Goal: Information Seeking & Learning: Learn about a topic

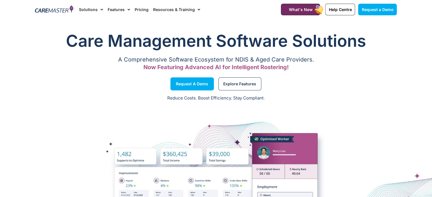
click at [119, 9] on link "Features" at bounding box center [119, 9] width 22 height 19
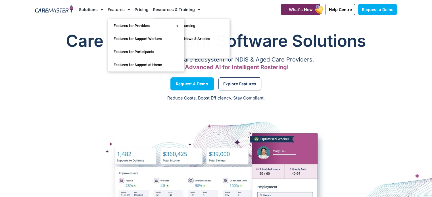
click at [113, 8] on link "Features" at bounding box center [119, 9] width 22 height 19
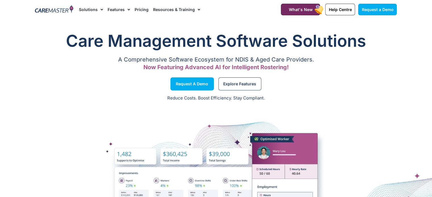
click at [113, 8] on link "Features" at bounding box center [119, 9] width 22 height 19
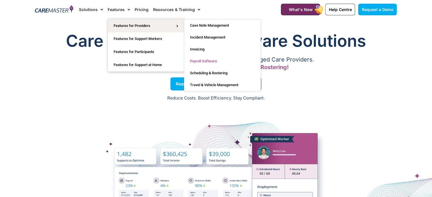
click at [194, 63] on link "Payroll Software" at bounding box center [222, 61] width 76 height 12
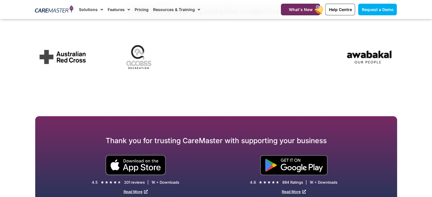
scroll to position [2004, 0]
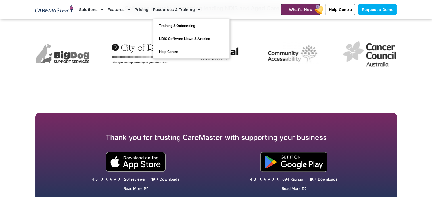
click at [164, 7] on link "Resources & Training" at bounding box center [176, 9] width 47 height 19
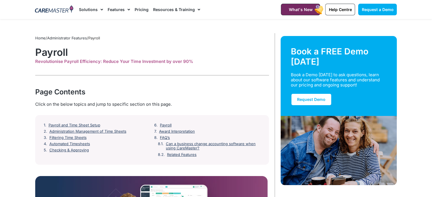
click at [168, 10] on link "Resources & Training" at bounding box center [176, 9] width 47 height 19
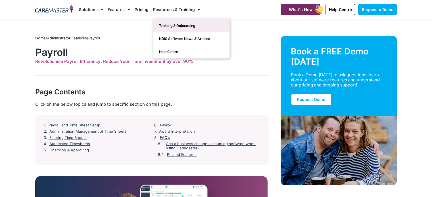
click at [168, 25] on link "Training & Onboarding" at bounding box center [191, 25] width 76 height 13
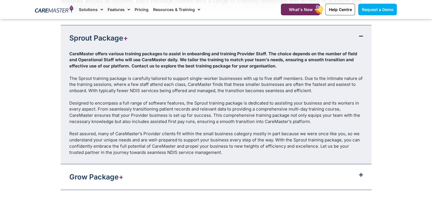
scroll to position [713, 0]
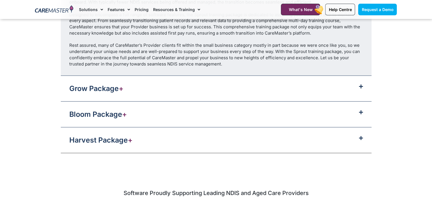
click at [359, 84] on icon at bounding box center [361, 86] width 4 height 5
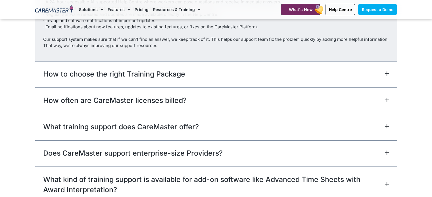
scroll to position [1251, 0]
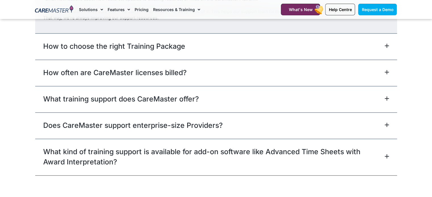
click at [385, 70] on icon at bounding box center [387, 72] width 5 height 5
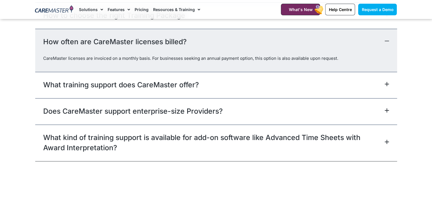
scroll to position [1200, 0]
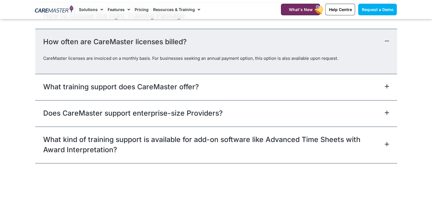
click at [385, 68] on div "CareMaster licenses are invoiced on a monthly basis. For businesses seeking an …" at bounding box center [216, 64] width 362 height 19
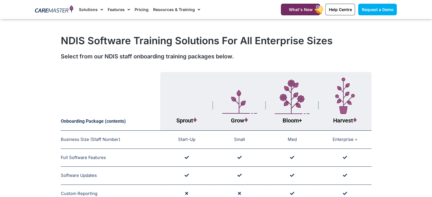
scroll to position [0, 0]
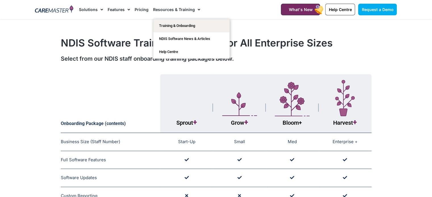
click at [174, 8] on link "Resources & Training" at bounding box center [176, 9] width 47 height 19
click at [182, 37] on link "NDIS Software News & Articles" at bounding box center [191, 38] width 76 height 13
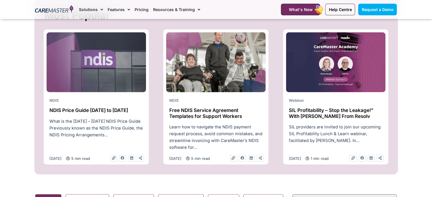
scroll to position [226, 0]
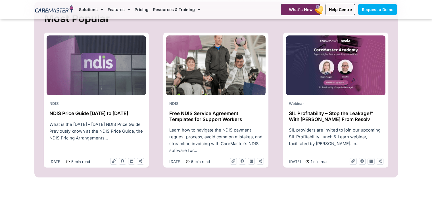
click at [317, 118] on h2 "SIL Profitability – Stop the Leakage!” With Josh From Resolv" at bounding box center [336, 117] width 94 height 12
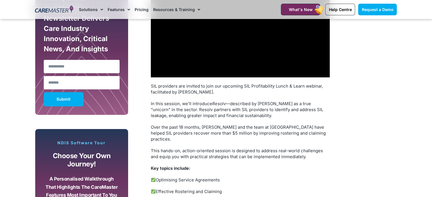
scroll to position [350, 0]
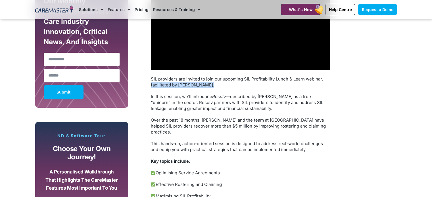
drag, startPoint x: 430, startPoint y: 78, endPoint x: 430, endPoint y: 86, distance: 7.7
click at [430, 86] on section "Subscribe, Connect, Learn, Grow: Our Monthly Newsletter Delivers Care Industry …" at bounding box center [216, 123] width 432 height 346
click at [414, 99] on section "Subscribe, Connect, Learn, Grow: Our Monthly Newsletter Delivers Care Industry …" at bounding box center [216, 123] width 432 height 346
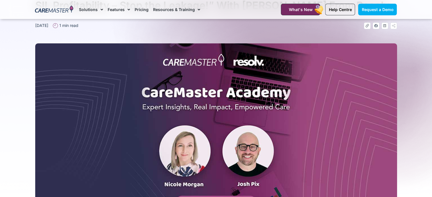
scroll to position [35, 0]
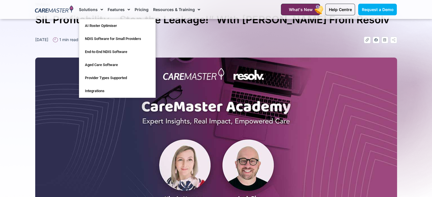
click at [91, 12] on link "Solutions" at bounding box center [91, 9] width 24 height 19
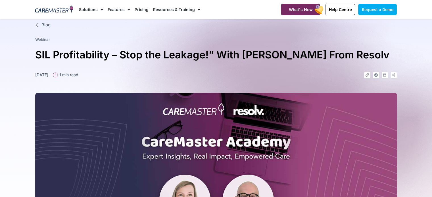
click at [94, 9] on link "Solutions" at bounding box center [91, 9] width 24 height 19
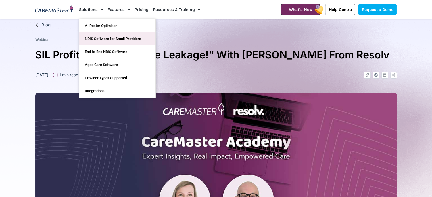
click at [94, 37] on link "NDIS Software for Small Providers" at bounding box center [117, 38] width 76 height 13
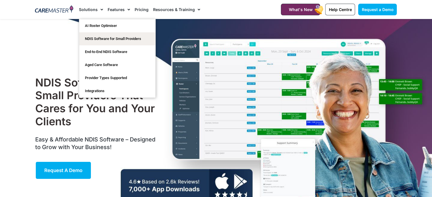
click at [90, 12] on link "Solutions" at bounding box center [91, 9] width 24 height 19
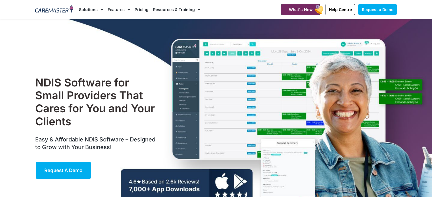
click at [89, 9] on link "Solutions" at bounding box center [91, 9] width 24 height 19
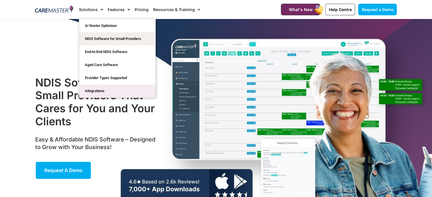
click at [95, 88] on link "Integrations" at bounding box center [117, 91] width 76 height 13
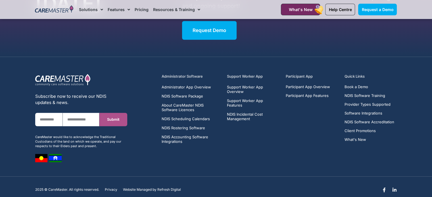
scroll to position [2703, 0]
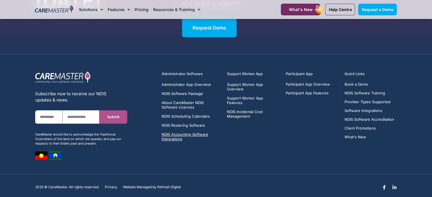
click at [186, 132] on span "NDIS Accounting Software Integrations" at bounding box center [191, 136] width 59 height 9
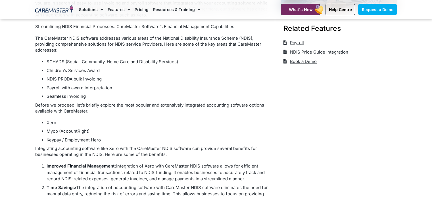
scroll to position [209, 0]
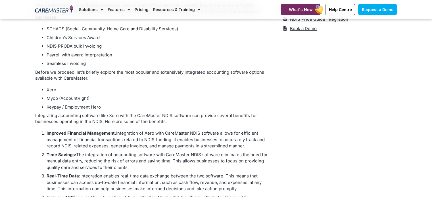
click at [340, 85] on div "Home / Administrator Features / NDIS Accounting Software Integrations Book a FR…" at bounding box center [337, 55] width 125 height 463
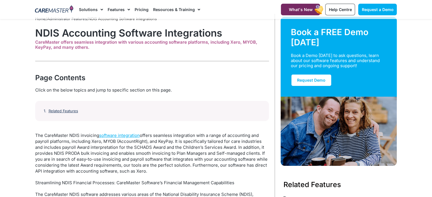
scroll to position [0, 0]
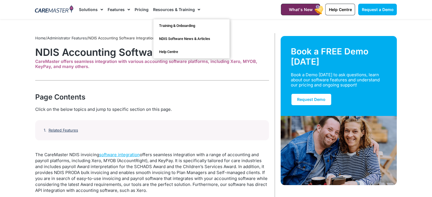
click at [178, 8] on link "Resources & Training" at bounding box center [176, 9] width 47 height 19
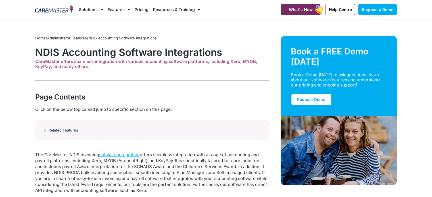
click at [189, 10] on link "Resources & Training" at bounding box center [176, 9] width 47 height 19
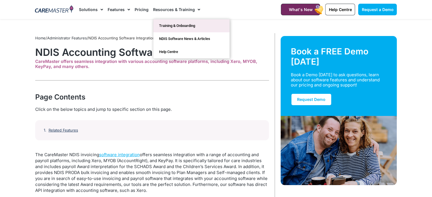
click at [186, 22] on link "Training & Onboarding" at bounding box center [191, 25] width 76 height 13
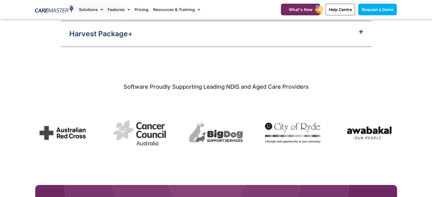
scroll to position [878, 0]
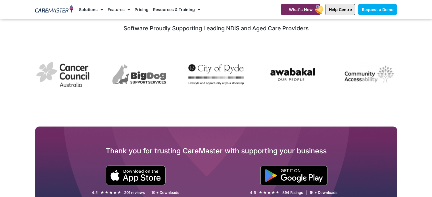
click at [337, 13] on link "Help Centre" at bounding box center [340, 10] width 30 height 12
